Goal: Use online tool/utility: Utilize a website feature to perform a specific function

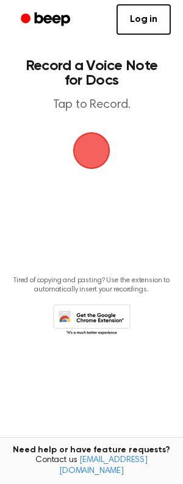
click at [92, 148] on span "button" at bounding box center [91, 150] width 37 height 37
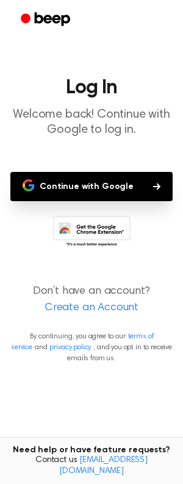
click at [79, 183] on button "Continue with Google" at bounding box center [91, 186] width 162 height 29
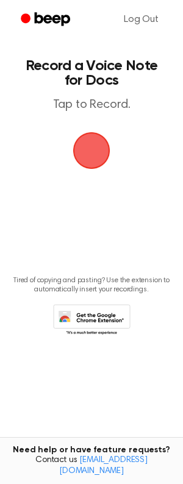
click at [87, 149] on span "button" at bounding box center [91, 150] width 34 height 34
